Goal: Find contact information: Find contact information

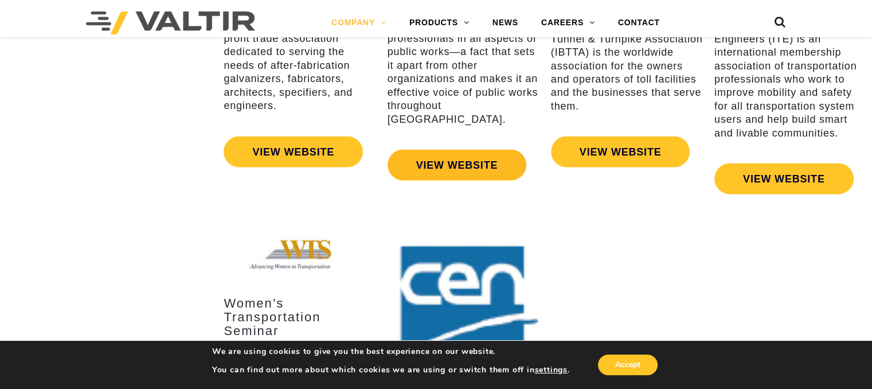
scroll to position [2022, 0]
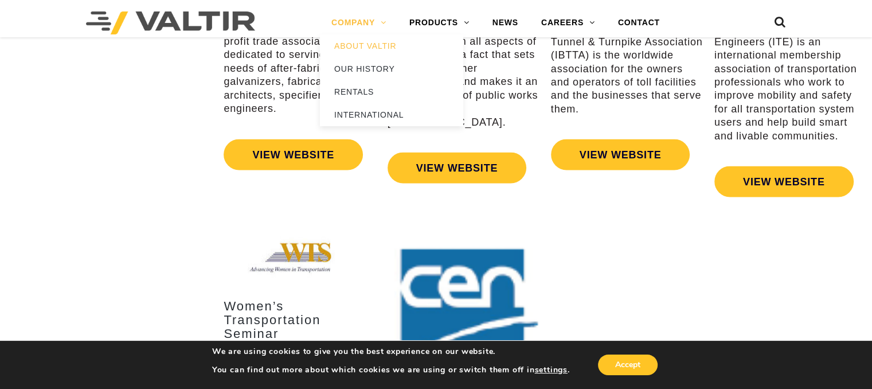
click at [378, 25] on link "COMPANY" at bounding box center [359, 22] width 78 height 23
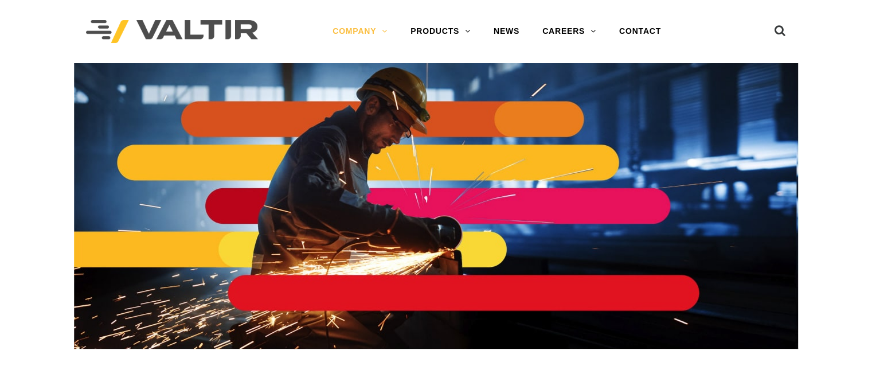
click at [376, 42] on link "COMPANY" at bounding box center [360, 31] width 78 height 23
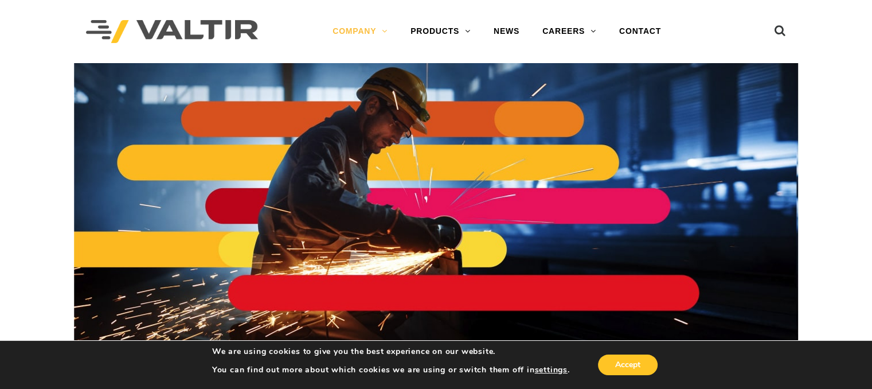
click at [551, 286] on img at bounding box center [436, 206] width 724 height 286
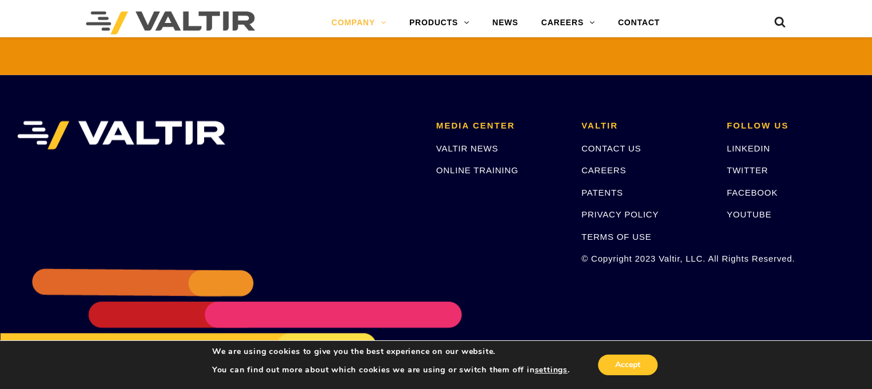
scroll to position [2739, 0]
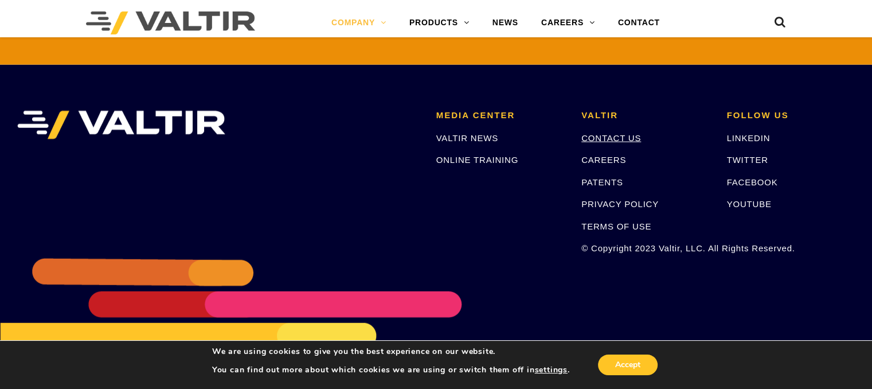
click at [613, 133] on link "CONTACT US" at bounding box center [611, 138] width 60 height 10
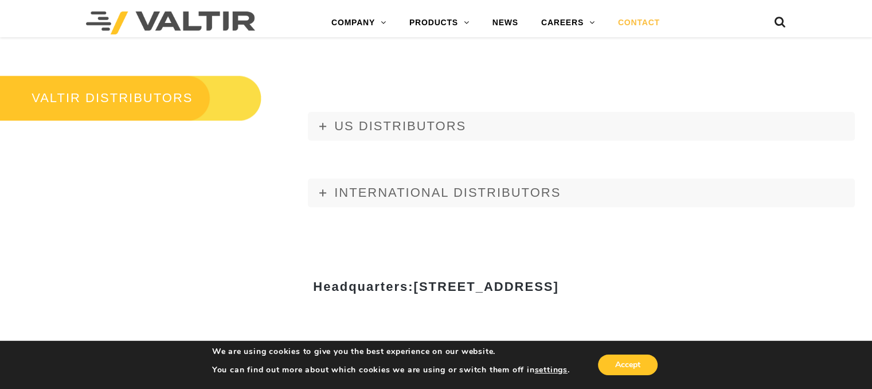
scroll to position [1189, 0]
